Goal: Task Accomplishment & Management: Complete application form

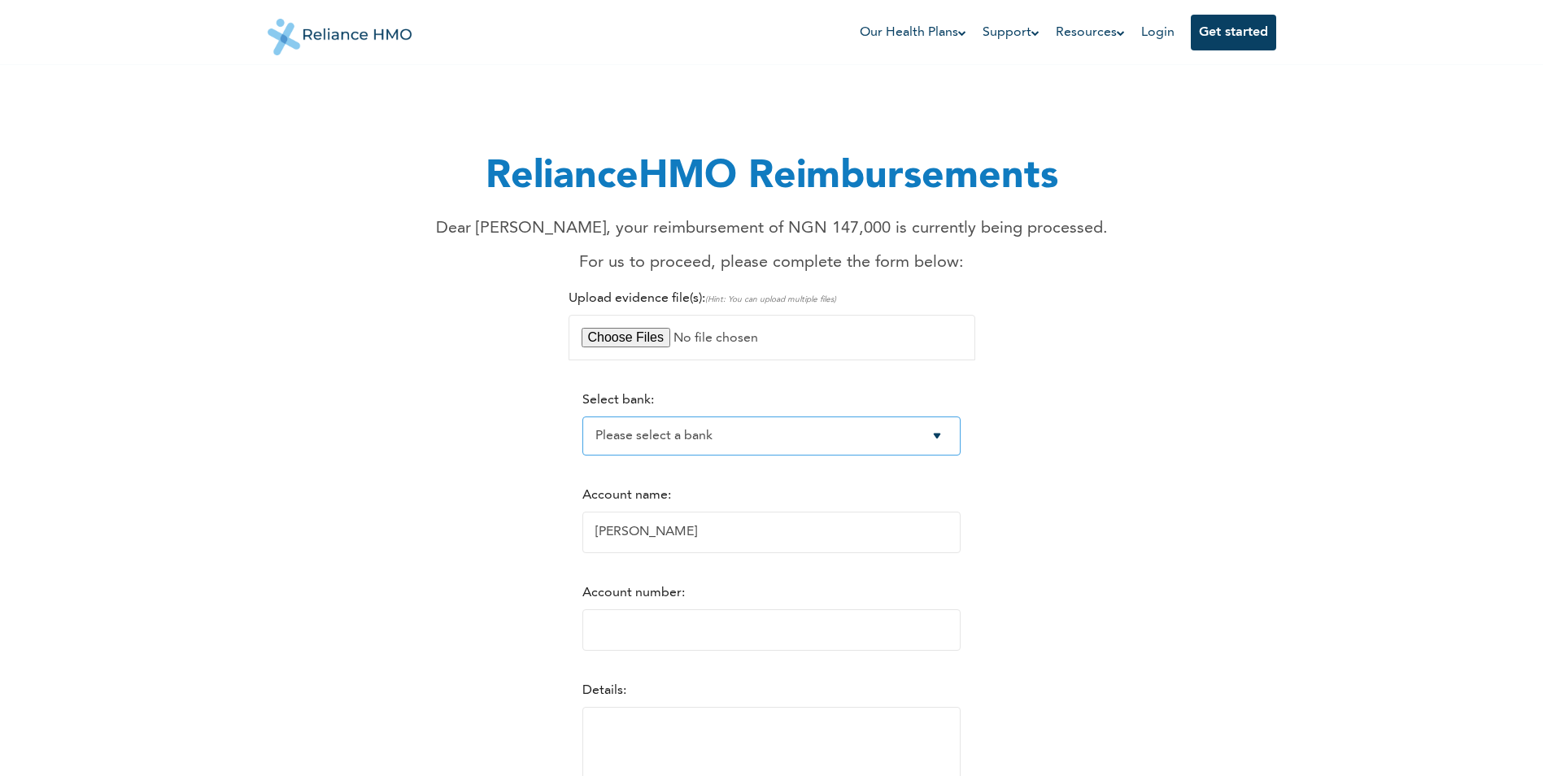
click at [948, 436] on select "Please select a bank Access Bank Plc. Citibank Nigeria Limited Access Bank (Dia…" at bounding box center [771, 435] width 378 height 39
click at [835, 433] on select "Please select a bank Access Bank Plc. Citibank Nigeria Limited Access Bank (Dia…" at bounding box center [771, 435] width 378 height 39
click at [673, 435] on select "Please select a bank Access Bank Plc. Citibank Nigeria Limited Access Bank (Dia…" at bounding box center [771, 435] width 378 height 39
select select "7"
click at [582, 416] on select "Please select a bank Access Bank Plc. Citibank Nigeria Limited Access Bank (Dia…" at bounding box center [771, 435] width 378 height 39
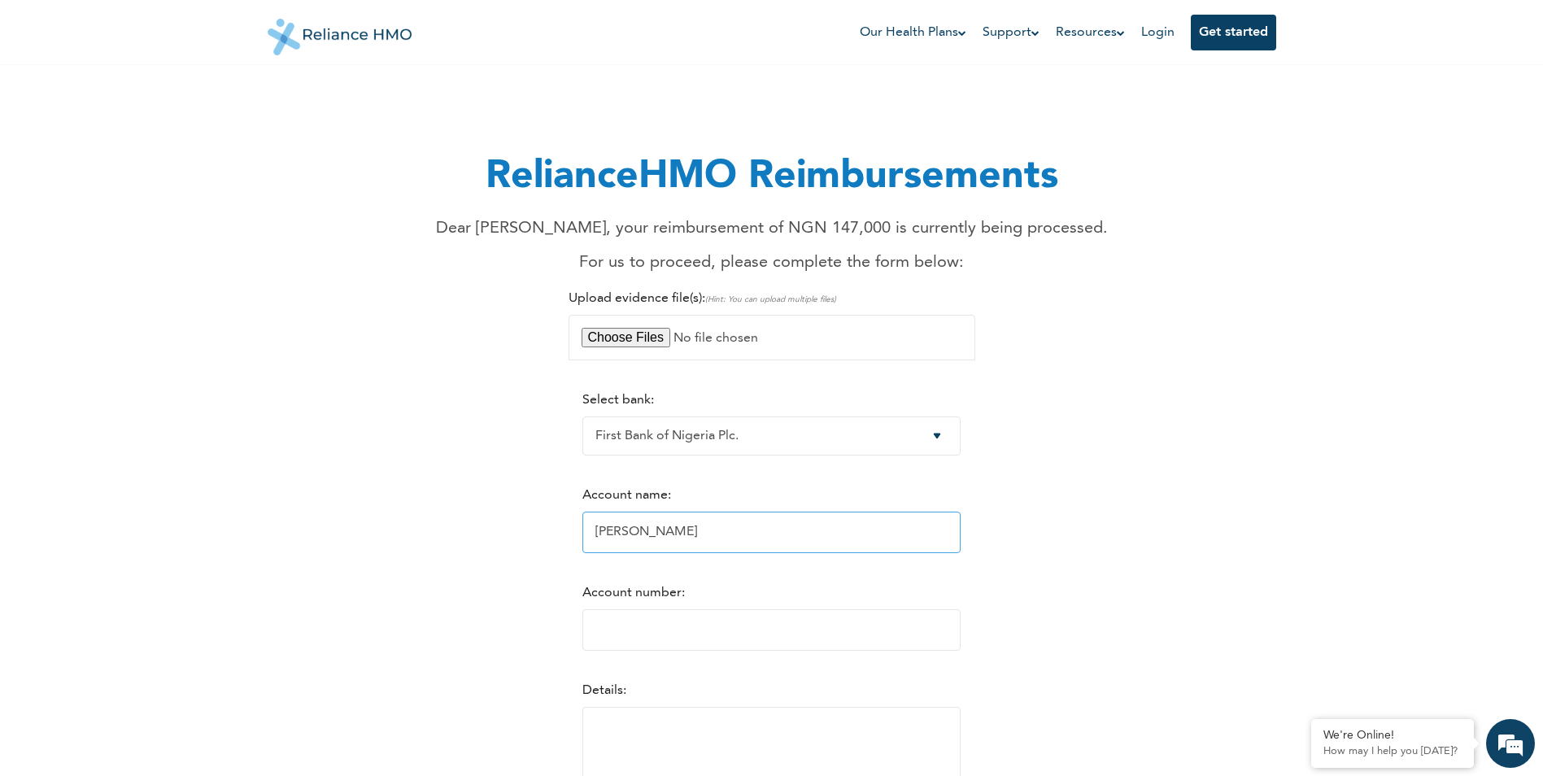
click at [704, 543] on input "[PERSON_NAME]" at bounding box center [771, 532] width 378 height 41
click at [704, 627] on input "Account number:" at bounding box center [771, 629] width 378 height 41
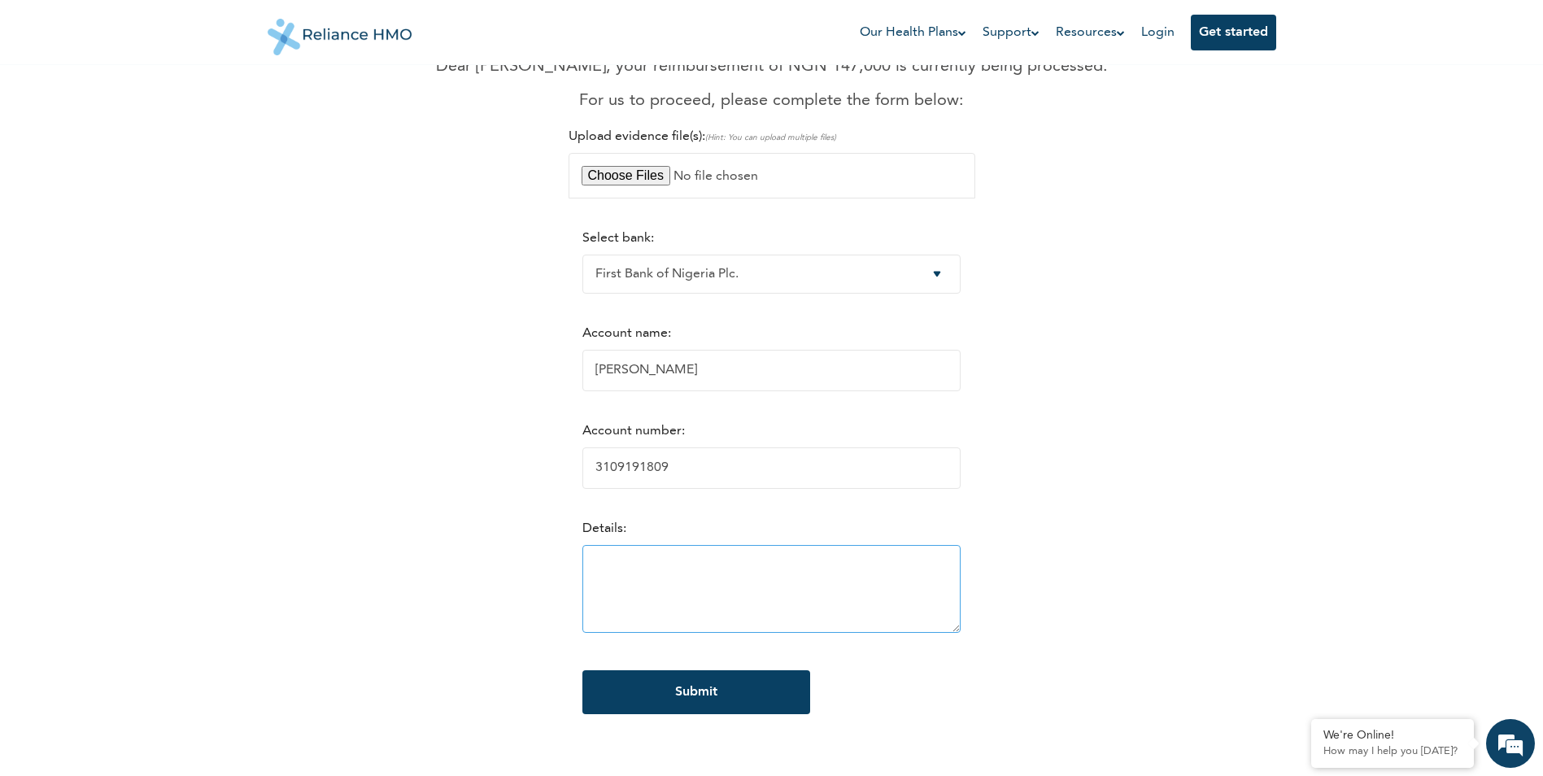
scroll to position [163, 0]
type input "3109191809"
click at [710, 373] on input "[PERSON_NAME]" at bounding box center [771, 369] width 378 height 41
type input "K"
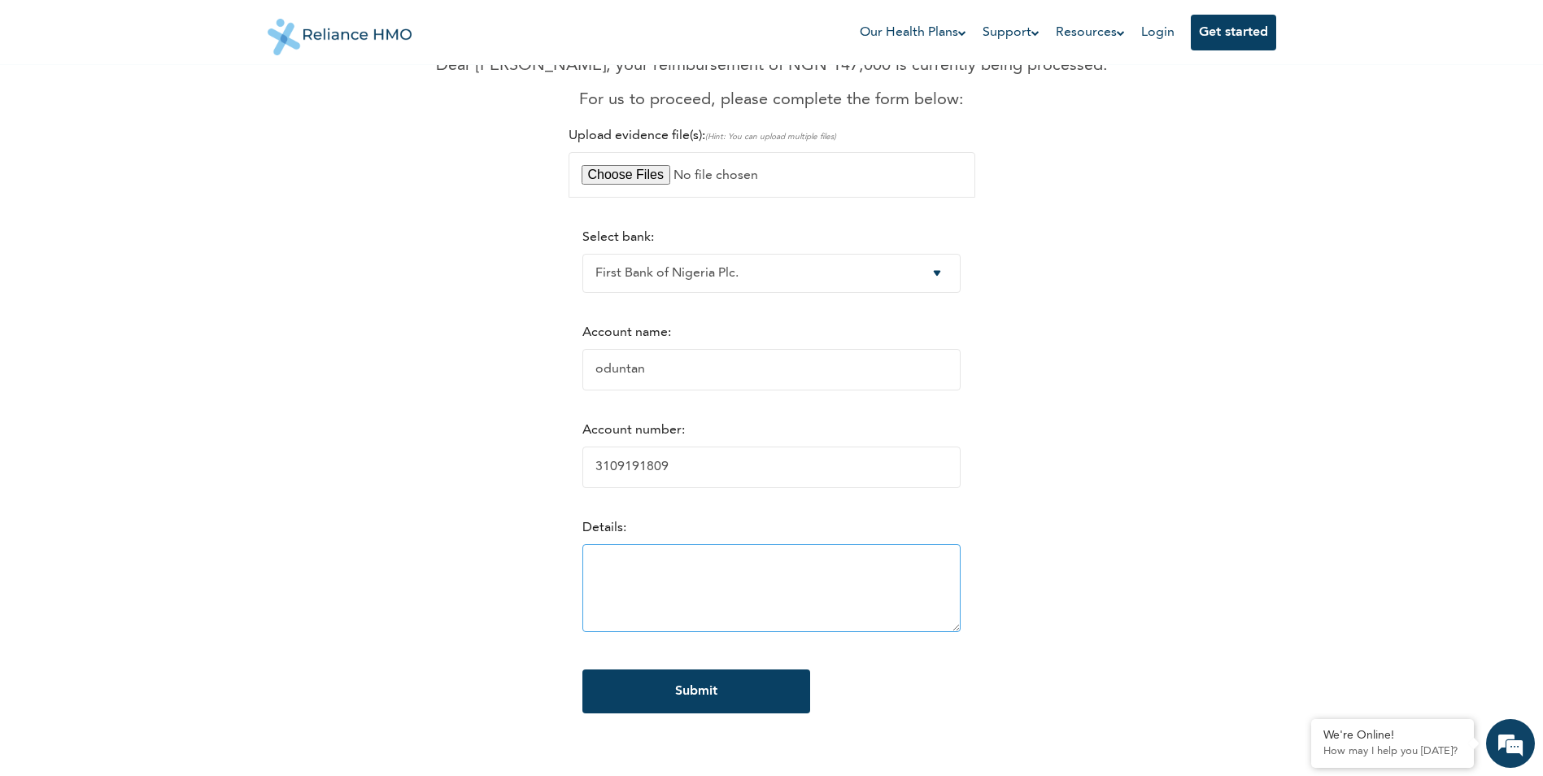
type input "oduntan"
click at [640, 577] on textarea at bounding box center [771, 588] width 378 height 88
click at [717, 471] on input "3109191809" at bounding box center [771, 467] width 378 height 41
type input "3109191811"
click at [646, 599] on textarea at bounding box center [771, 588] width 378 height 88
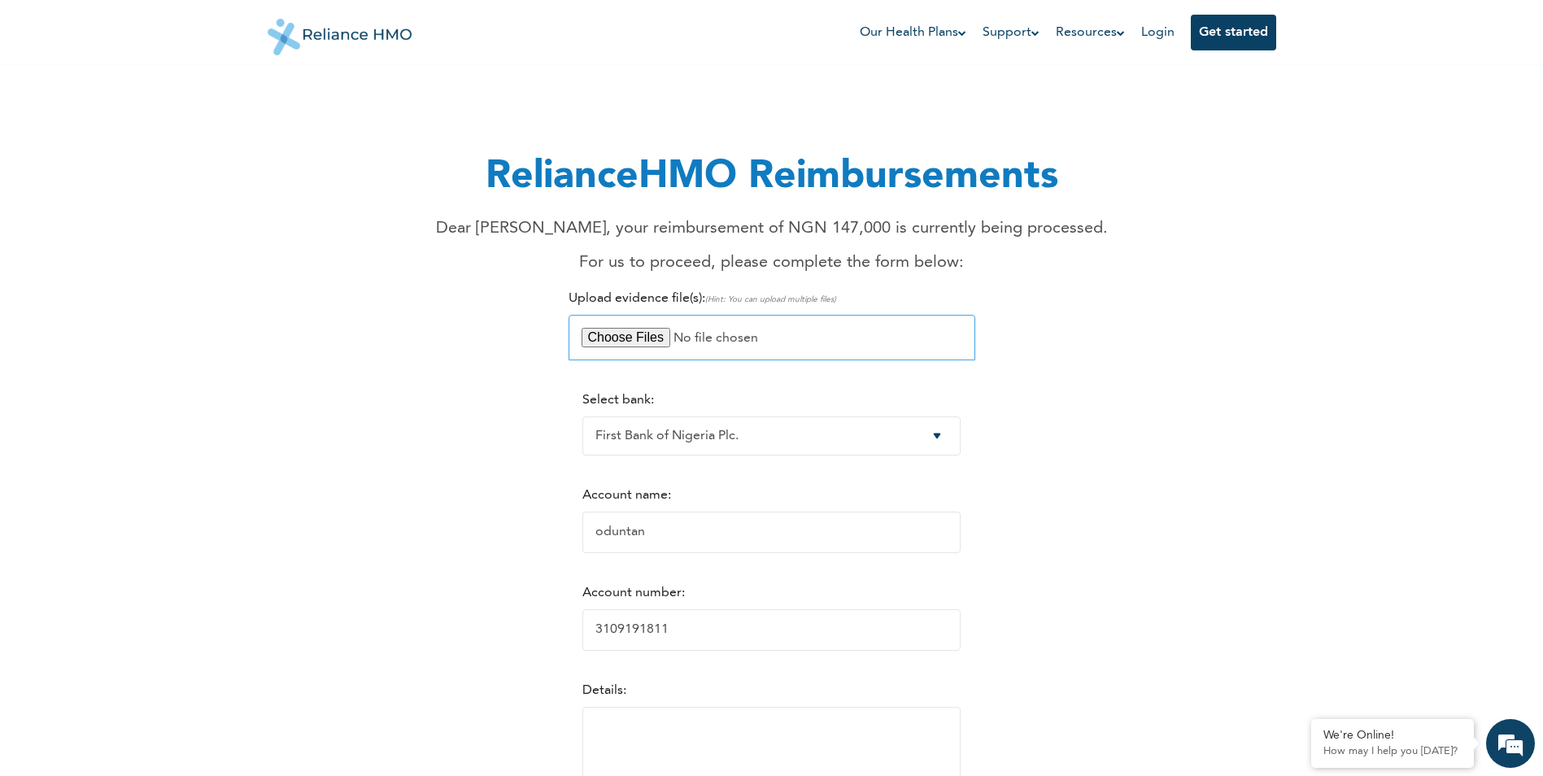
click at [638, 342] on input "file" at bounding box center [772, 338] width 407 height 46
click at [645, 338] on input "file" at bounding box center [772, 338] width 407 height 46
click at [639, 333] on input "file" at bounding box center [772, 338] width 407 height 46
type input "C:\fakepath\DOCTOR REPORT.png"
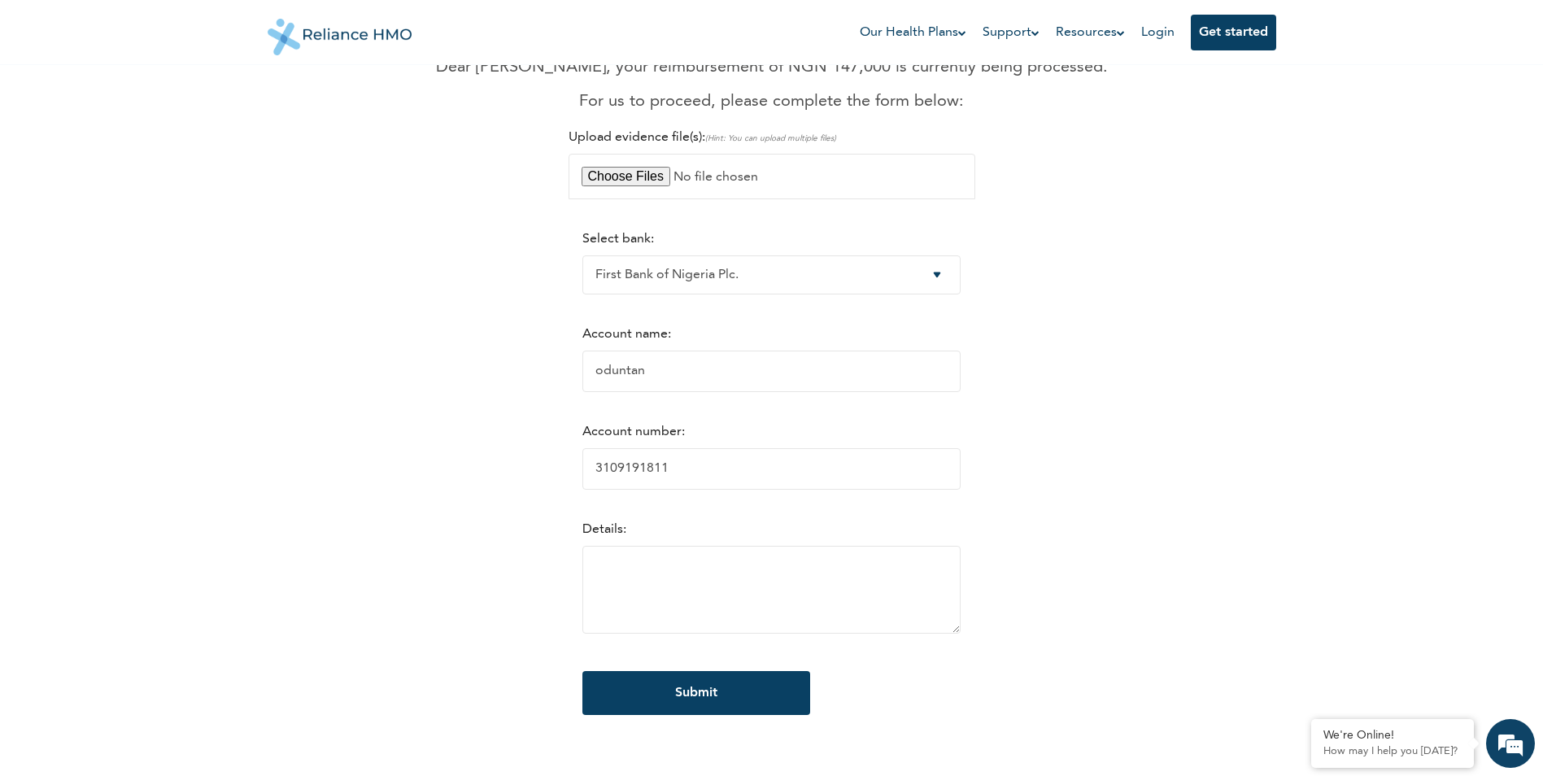
scroll to position [163, 0]
click at [582, 375] on input "oduntan" at bounding box center [771, 369] width 378 height 41
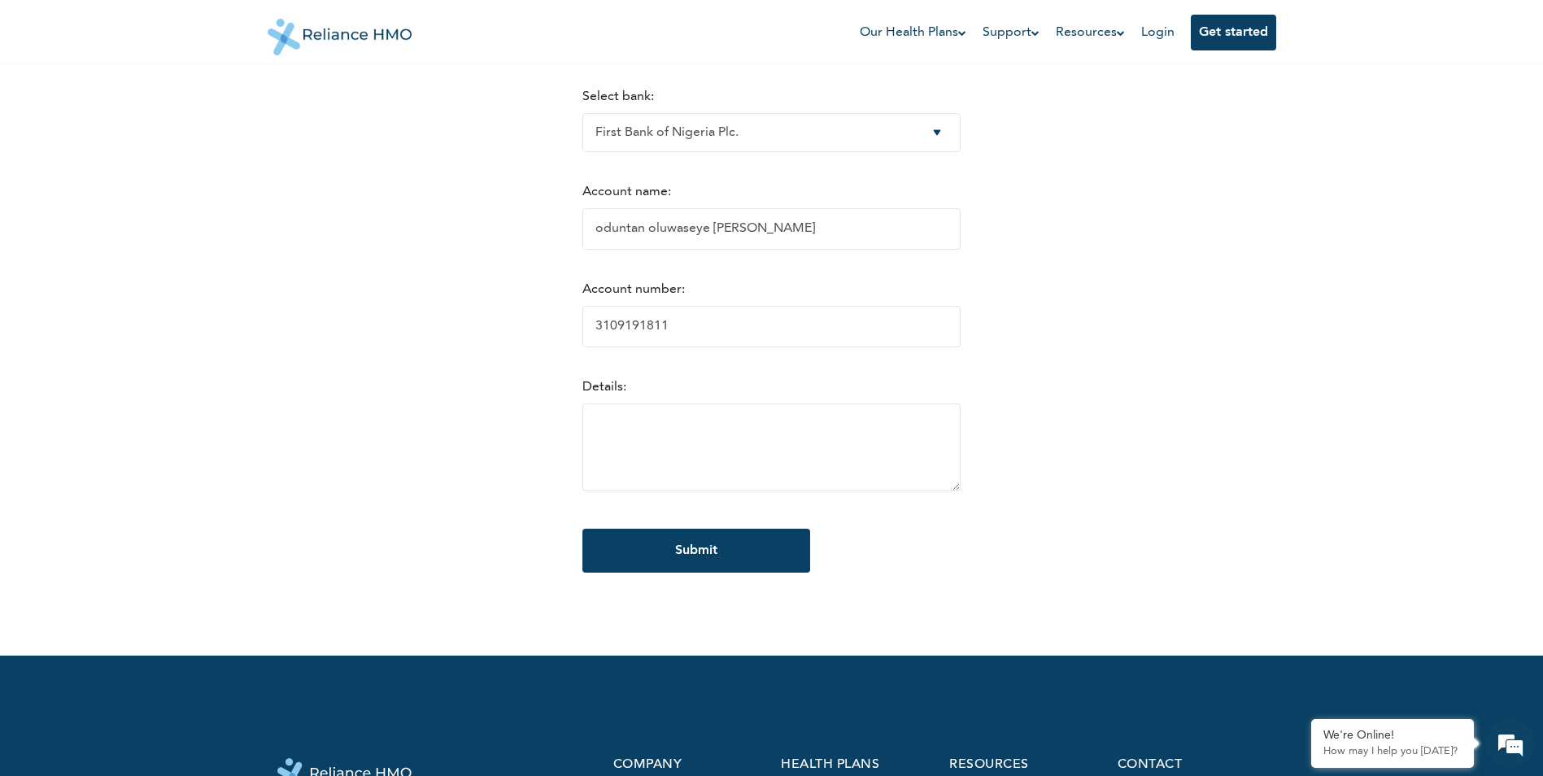
scroll to position [325, 0]
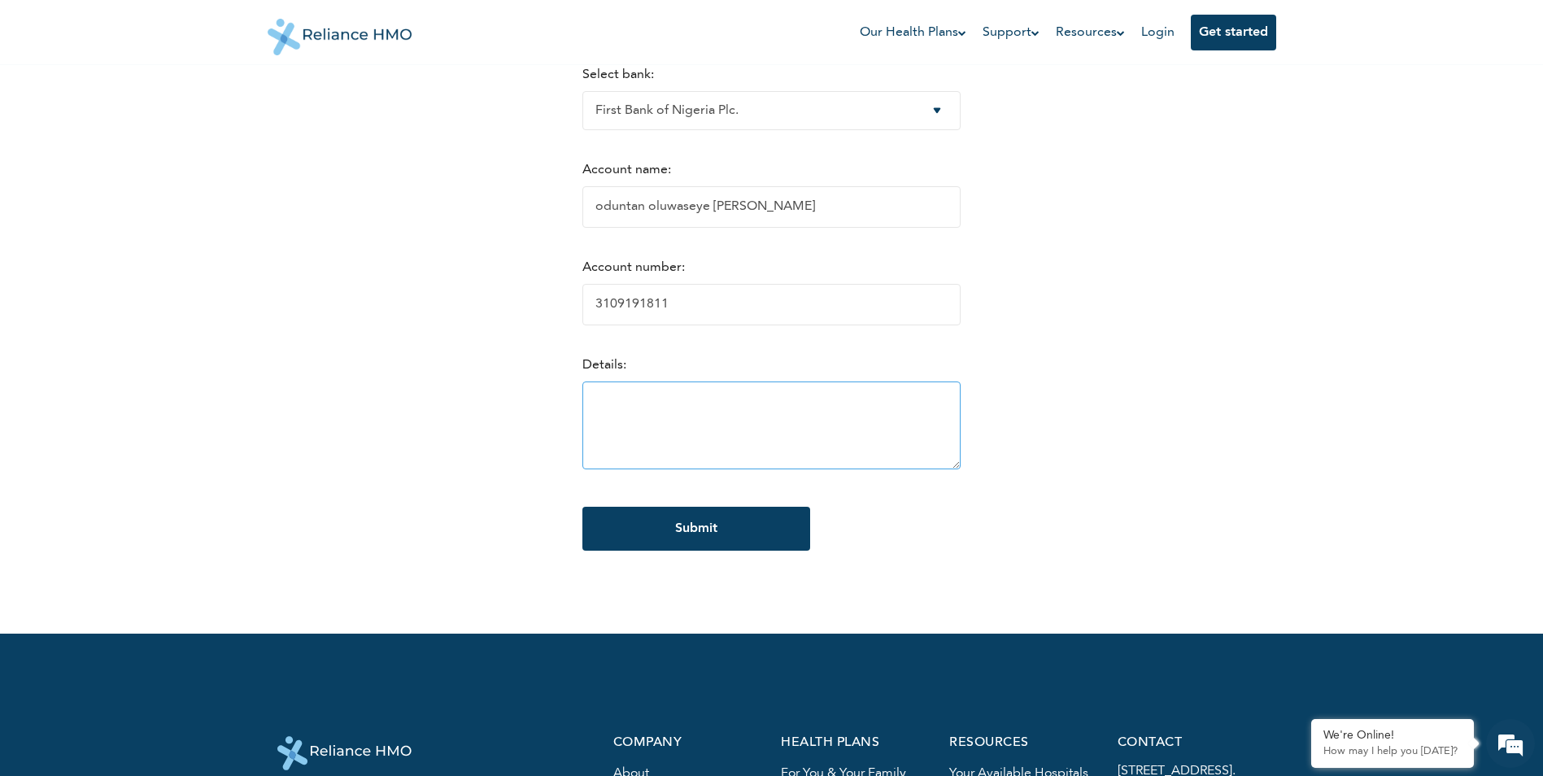
type input "oduntan oluwaseye [PERSON_NAME]"
click at [625, 438] on textarea at bounding box center [771, 425] width 378 height 88
type textarea "p"
type textarea "am waiting for the paymnet"
click at [712, 536] on input "Submit" at bounding box center [696, 529] width 228 height 44
